Goal: Task Accomplishment & Management: Use online tool/utility

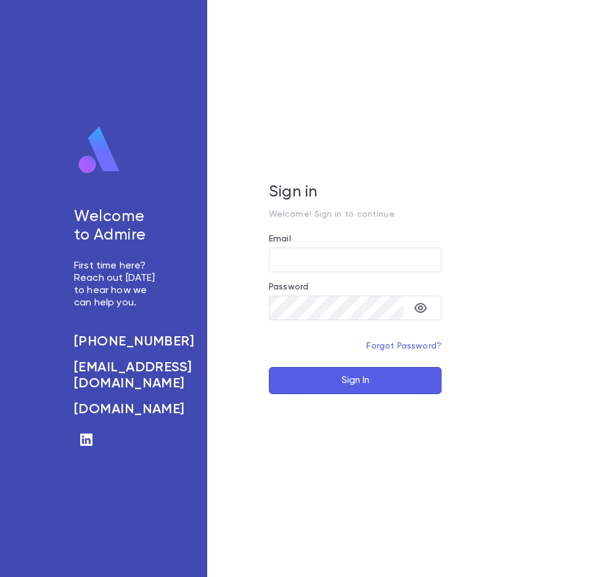
type input "**********"
click at [348, 383] on button "Sign In" at bounding box center [355, 380] width 173 height 27
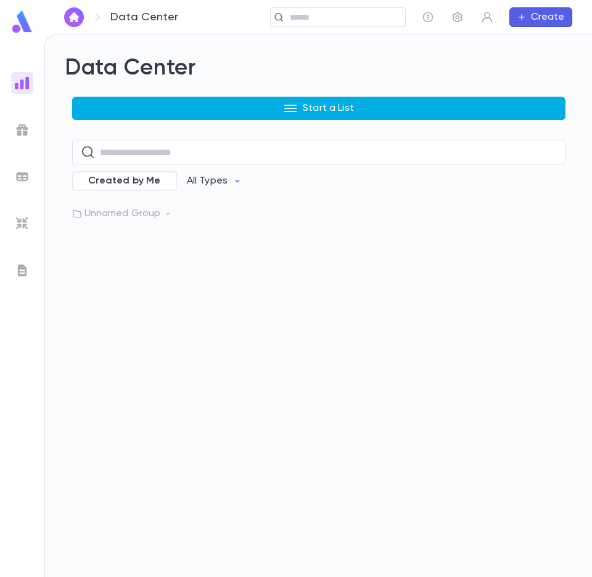
click at [326, 107] on p "Start a List" at bounding box center [328, 108] width 51 height 12
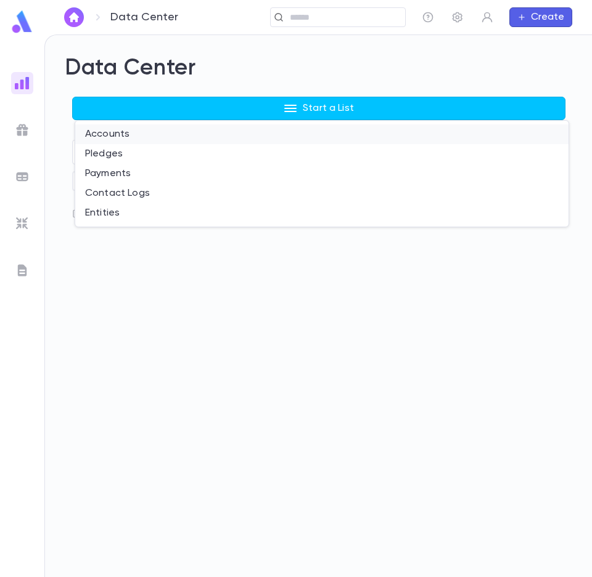
click at [132, 134] on li "Accounts" at bounding box center [321, 134] width 493 height 20
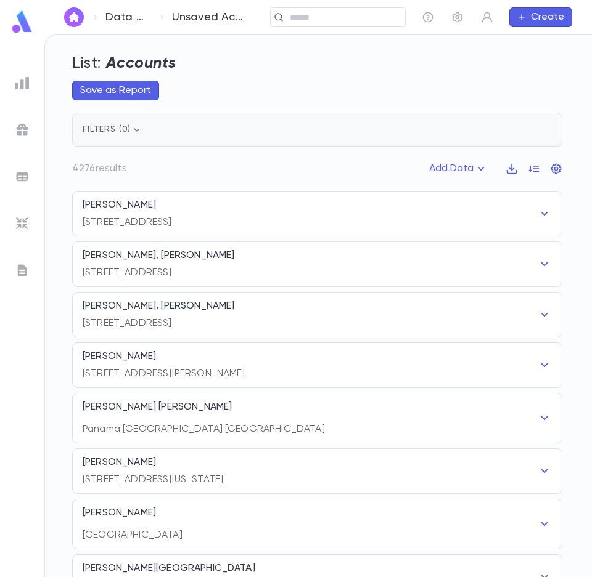
click at [127, 128] on span "Filters ( 0 )" at bounding box center [113, 129] width 60 height 9
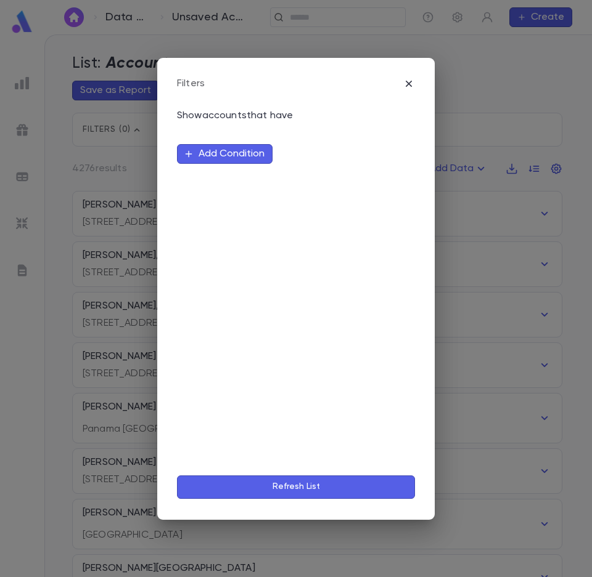
click at [217, 149] on button "Add Condition" at bounding box center [225, 154] width 96 height 20
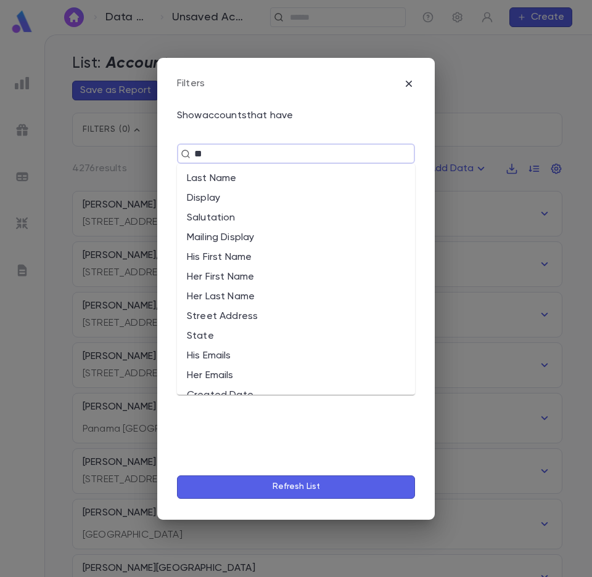
type input "***"
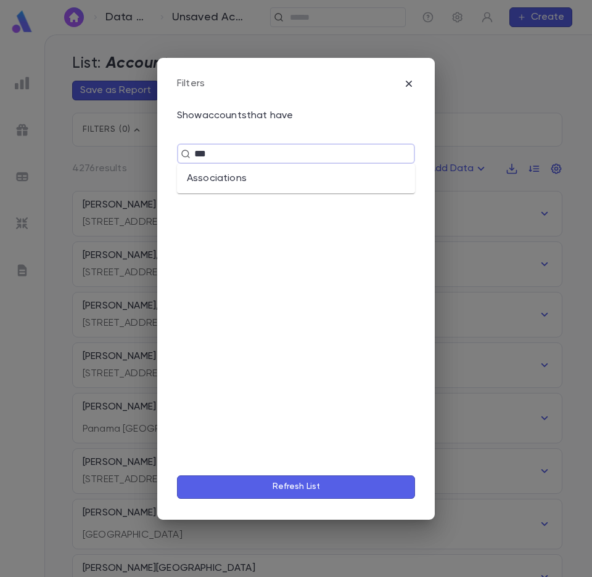
click at [251, 174] on li "Associations" at bounding box center [296, 179] width 238 height 20
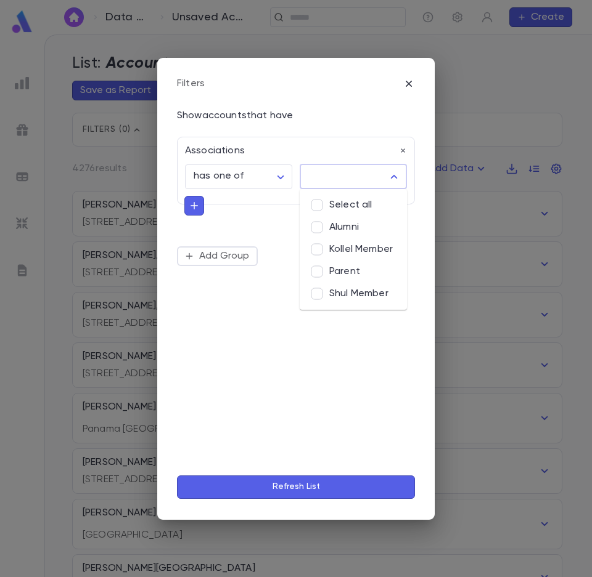
click at [326, 171] on input "text" at bounding box center [344, 176] width 78 height 23
click at [307, 487] on button "Refresh List" at bounding box center [296, 487] width 238 height 23
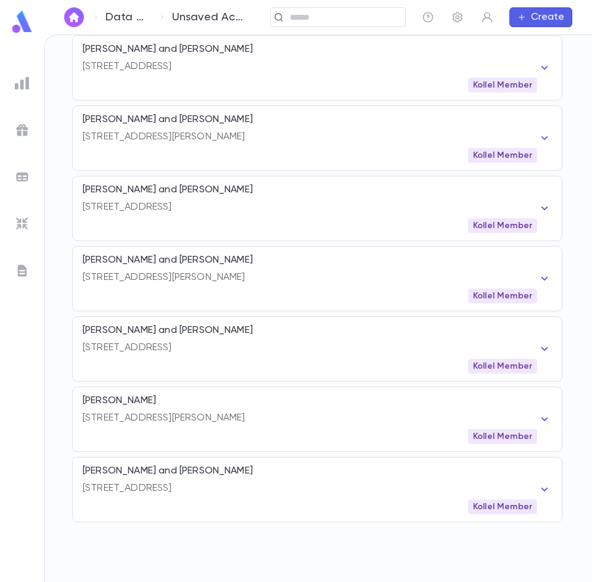
scroll to position [3143, 0]
